Goal: Task Accomplishment & Management: Use online tool/utility

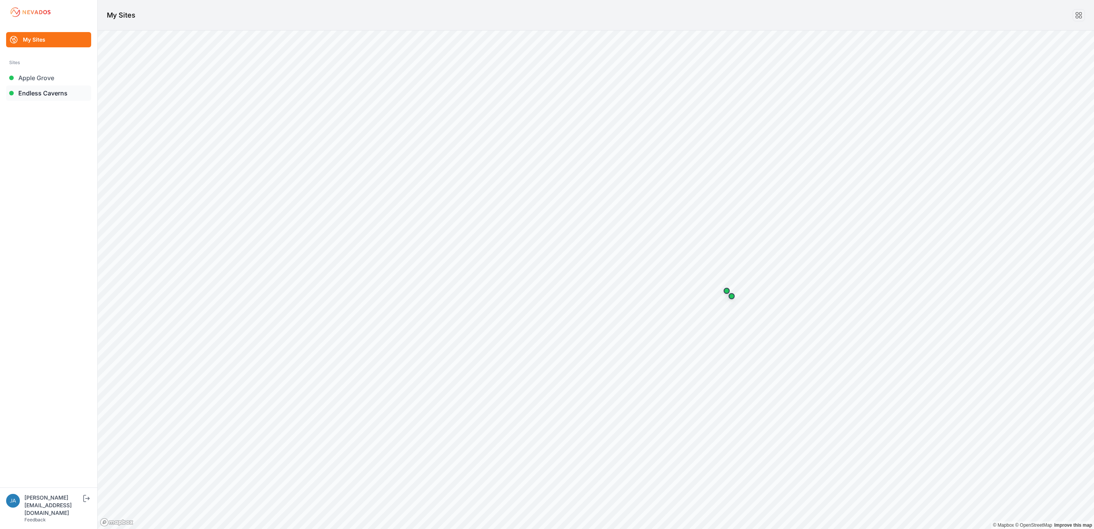
drag, startPoint x: 53, startPoint y: 91, endPoint x: 79, endPoint y: 92, distance: 26.3
click at [53, 91] on link "Endless Caverns" at bounding box center [48, 92] width 85 height 15
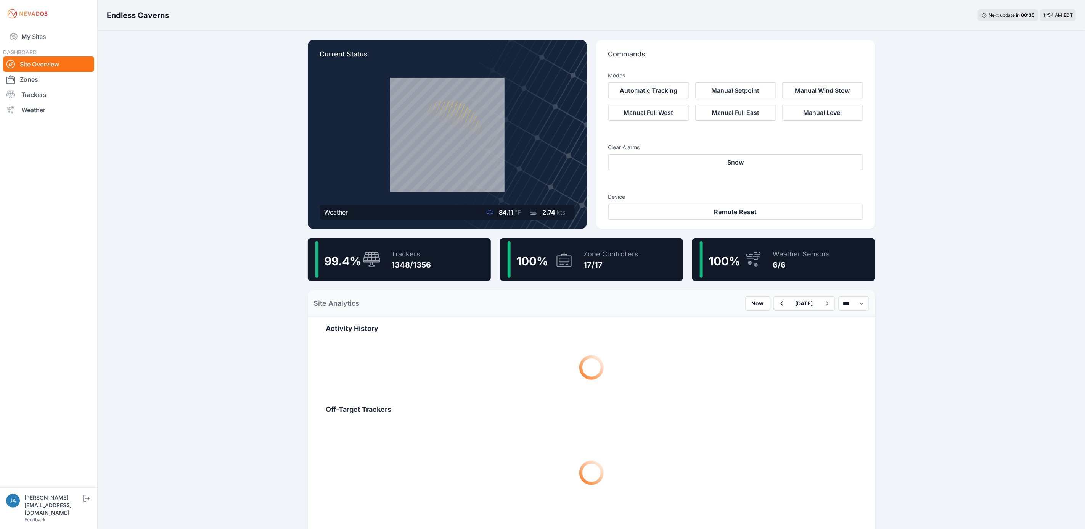
click at [461, 266] on div "99.4 % Trackers 1348/1356" at bounding box center [399, 259] width 183 height 43
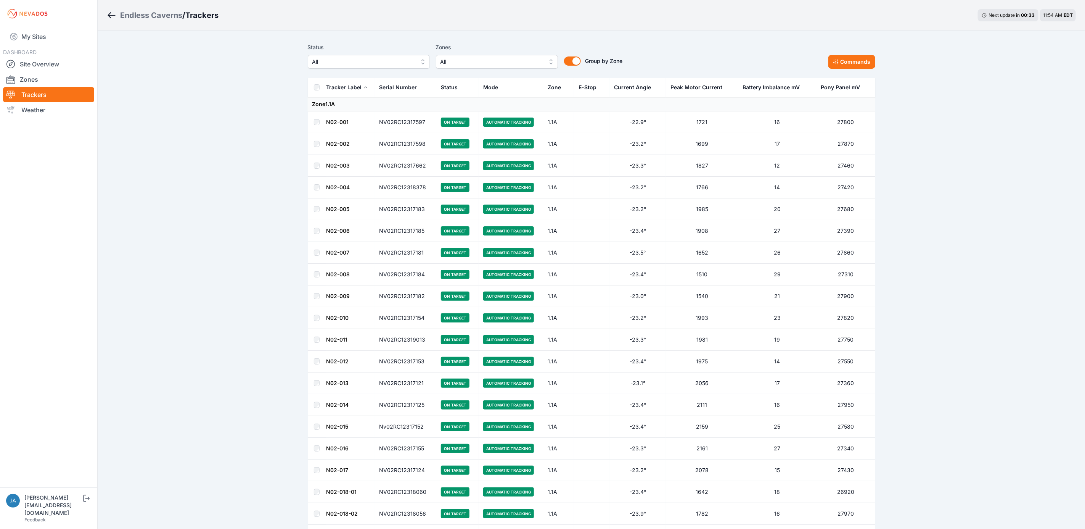
click at [391, 61] on span "All" at bounding box center [363, 61] width 102 height 9
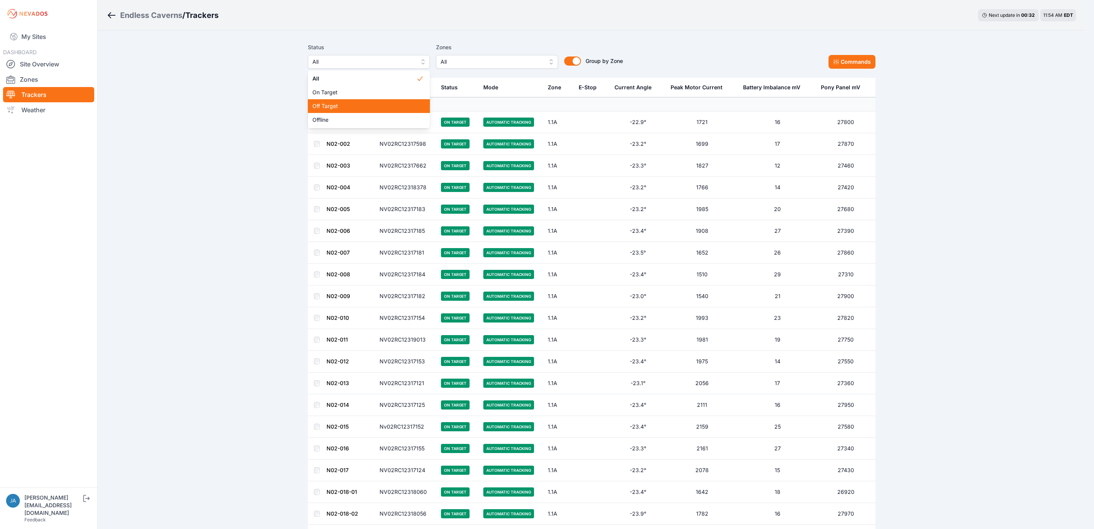
click at [372, 111] on div "Off Target" at bounding box center [369, 106] width 122 height 14
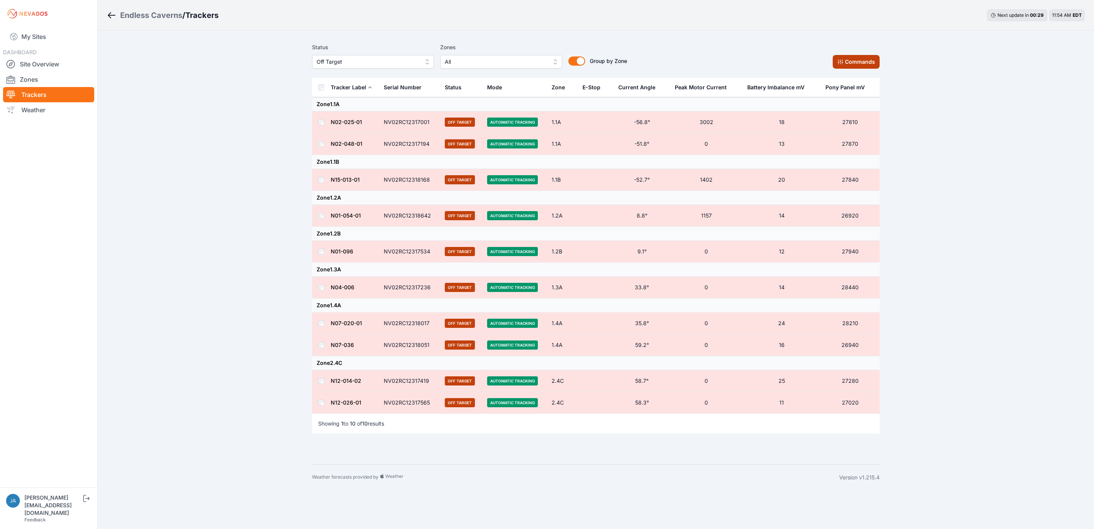
click at [847, 63] on button "Commands" at bounding box center [856, 62] width 47 height 14
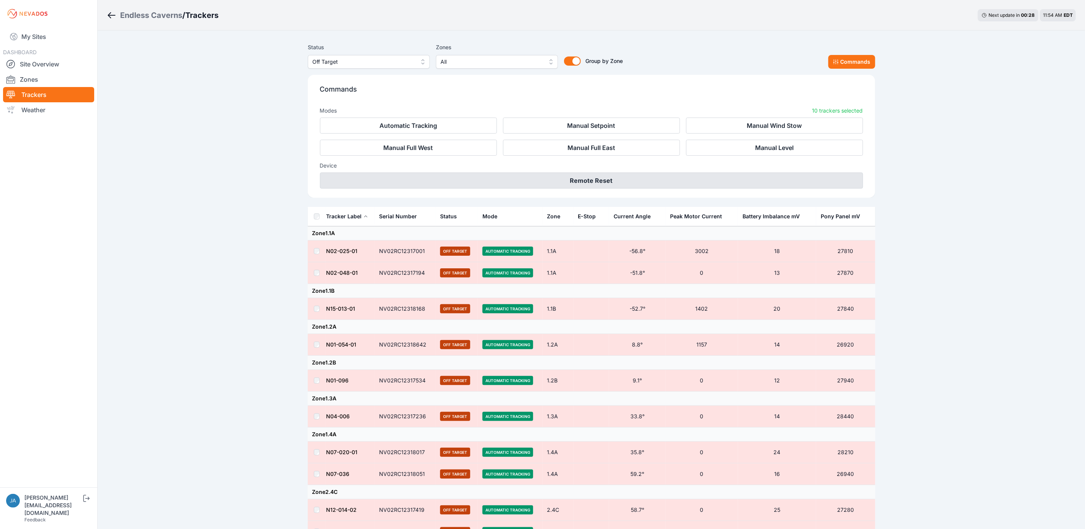
click at [584, 180] on button "Remote Reset" at bounding box center [591, 180] width 543 height 16
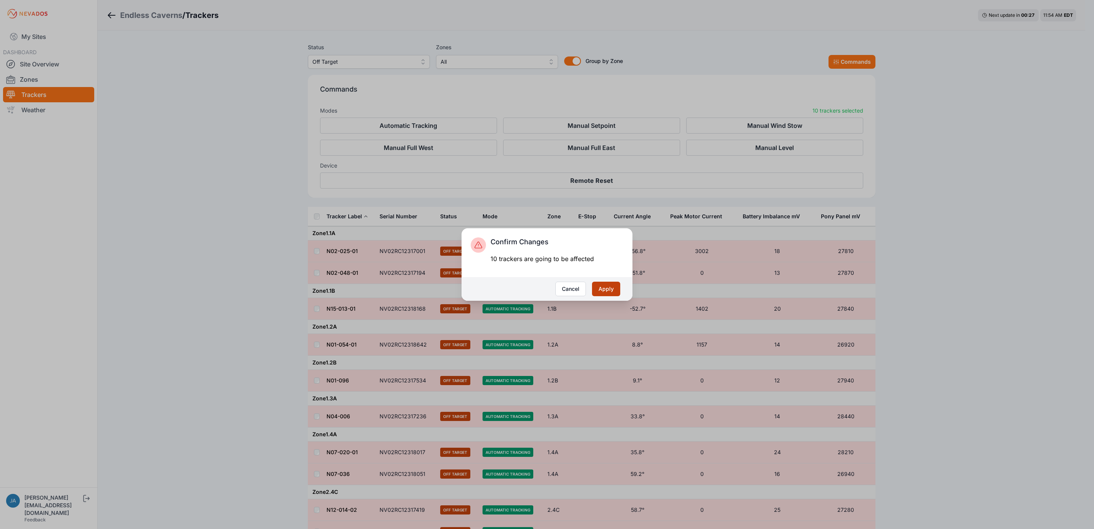
click at [618, 292] on button "Apply" at bounding box center [606, 289] width 28 height 14
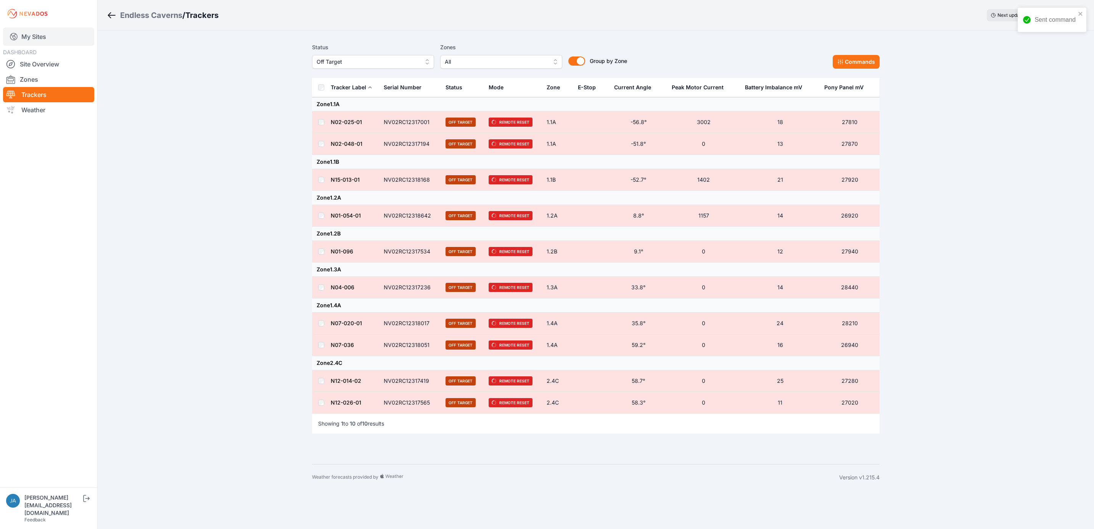
click at [47, 43] on link "My Sites" at bounding box center [48, 36] width 91 height 18
